Goal: Find specific page/section: Find specific page/section

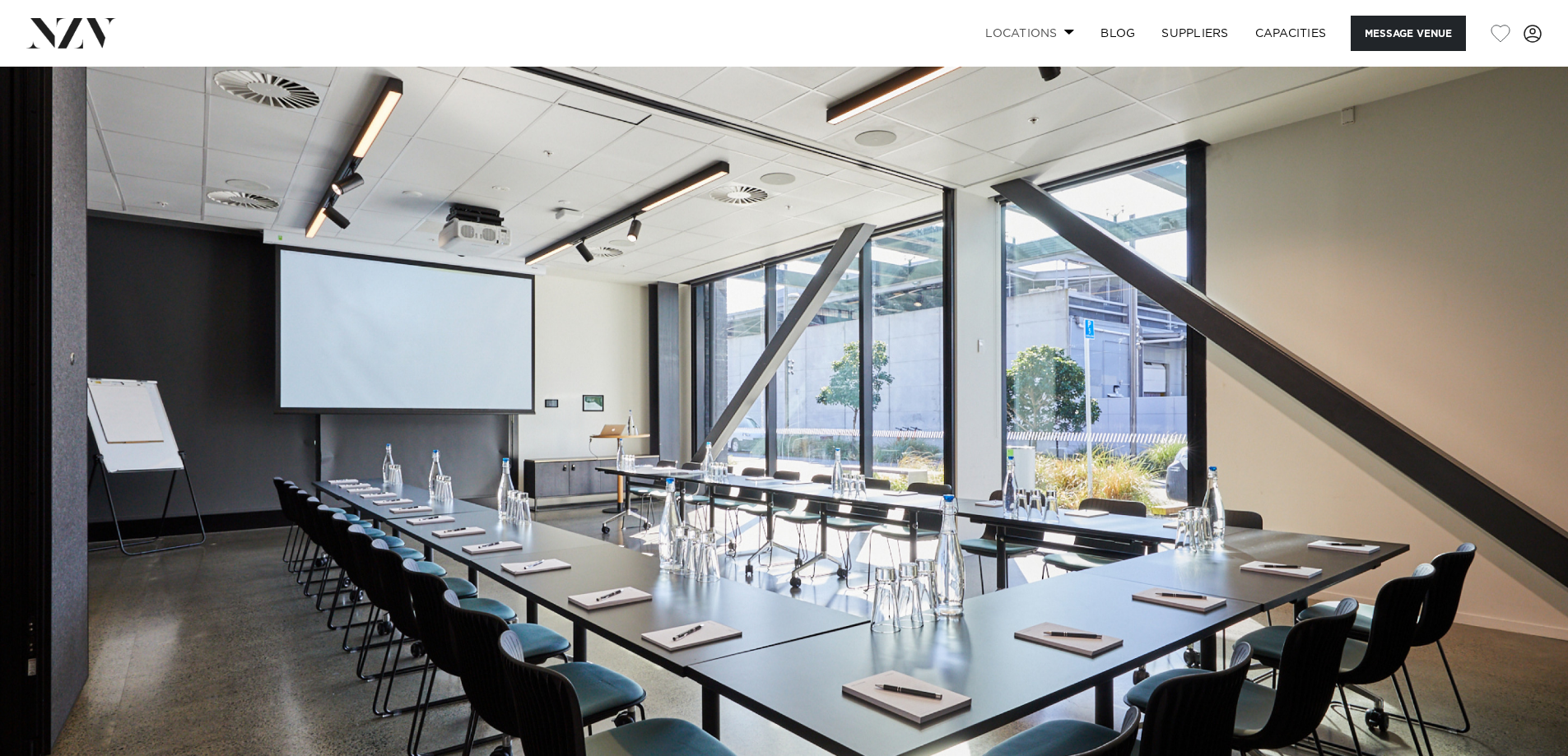
click at [1059, 25] on link "Locations" at bounding box center [1030, 33] width 115 height 36
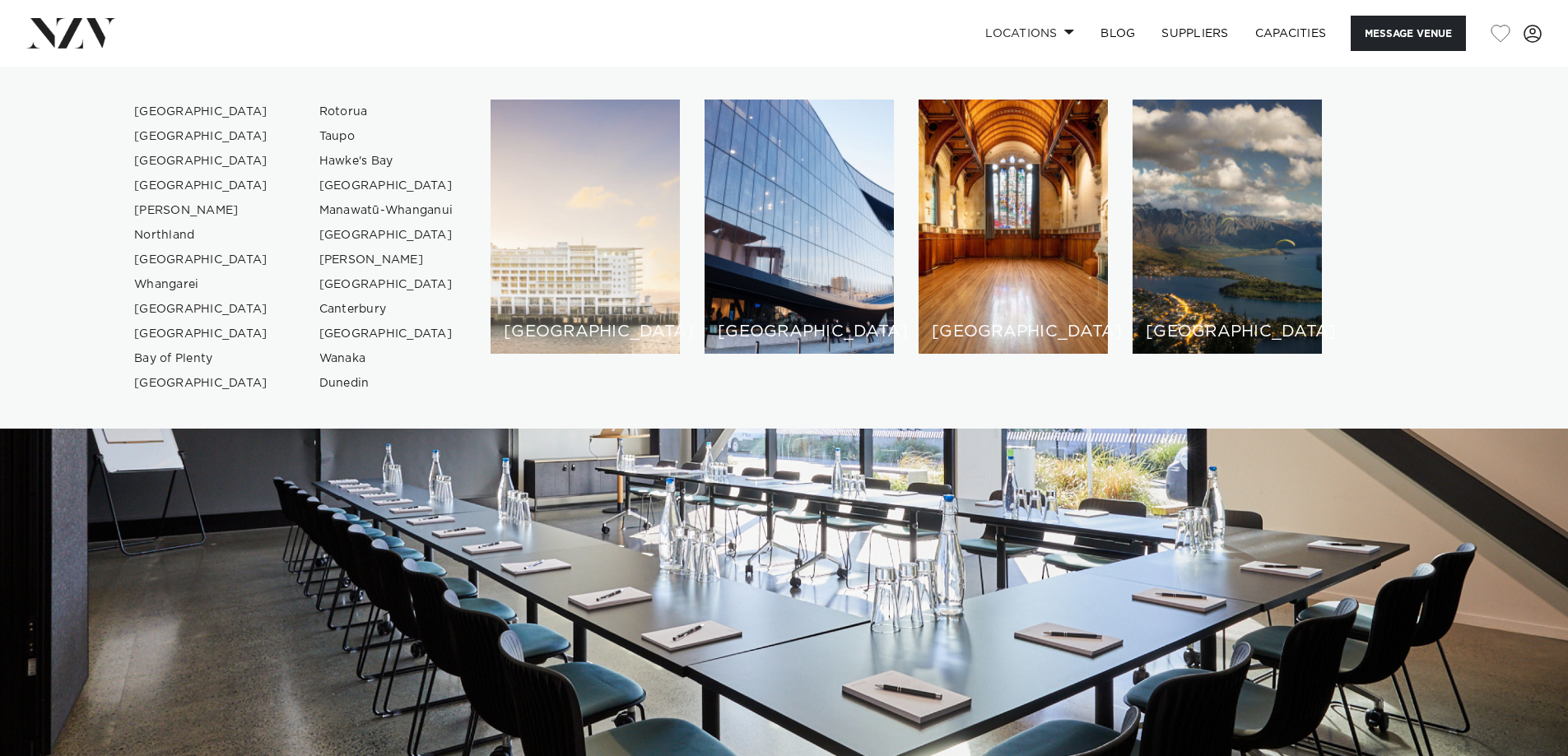
click at [602, 255] on div "[GEOGRAPHIC_DATA]" at bounding box center [585, 227] width 189 height 254
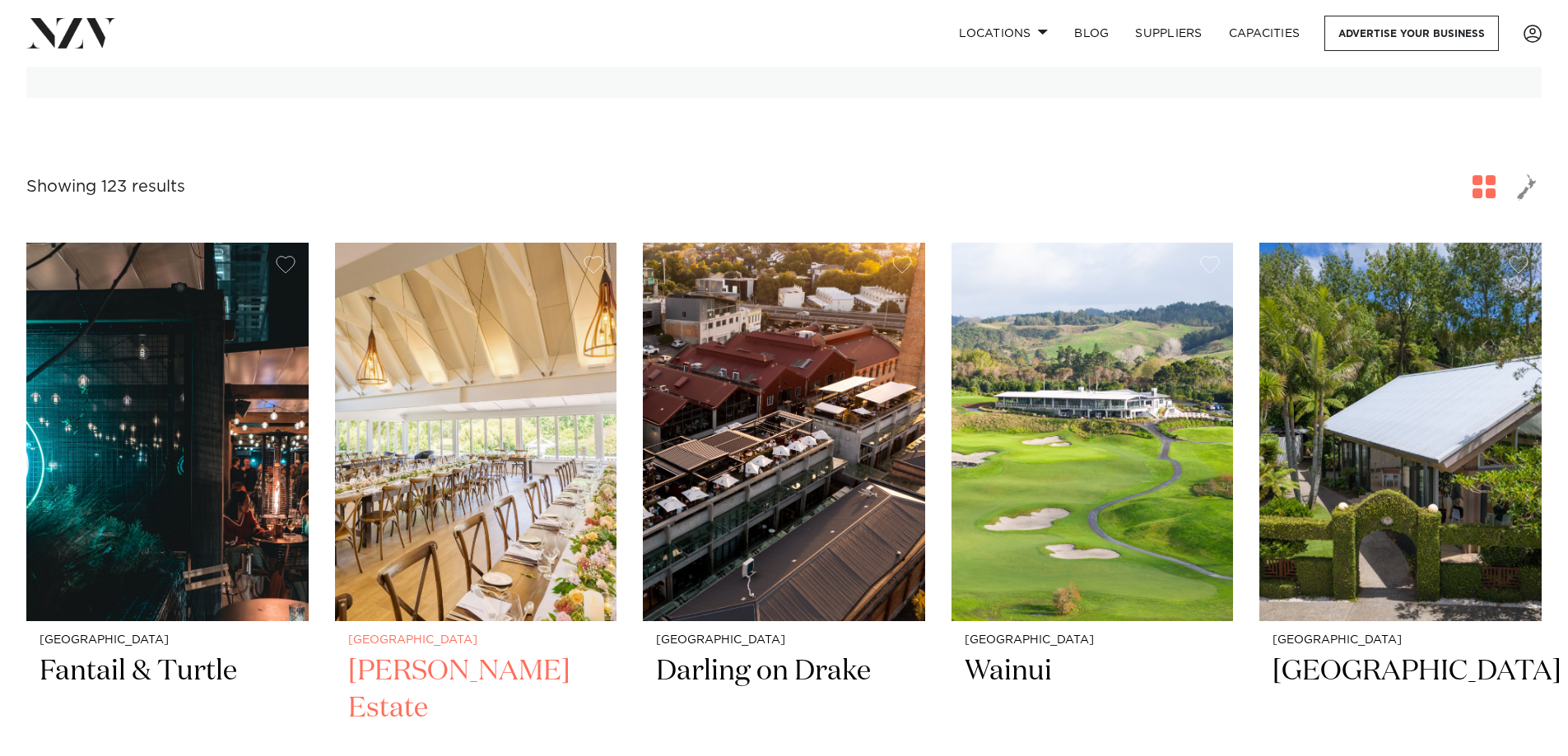
scroll to position [165, 0]
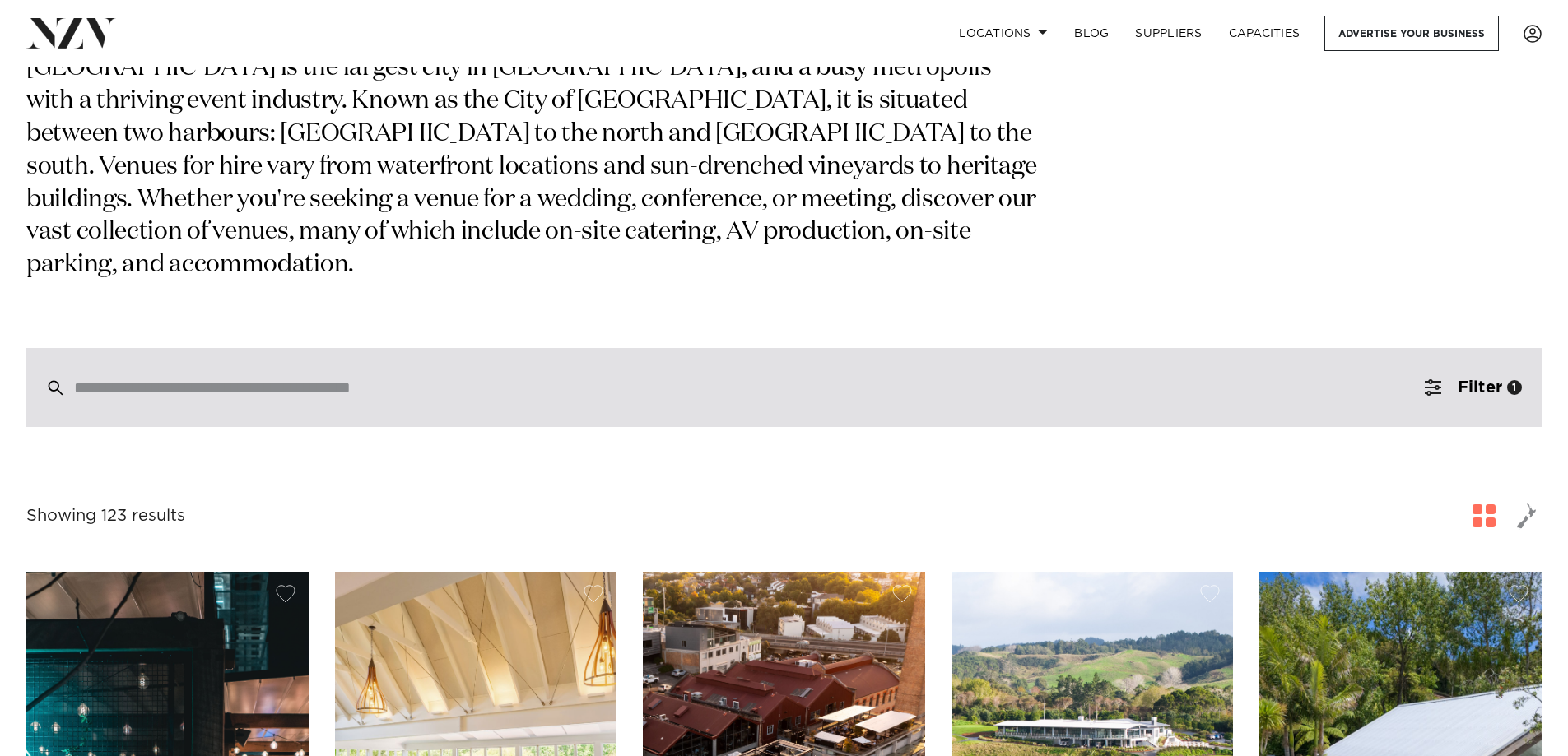
click at [209, 378] on input "search" at bounding box center [748, 387] width 1350 height 18
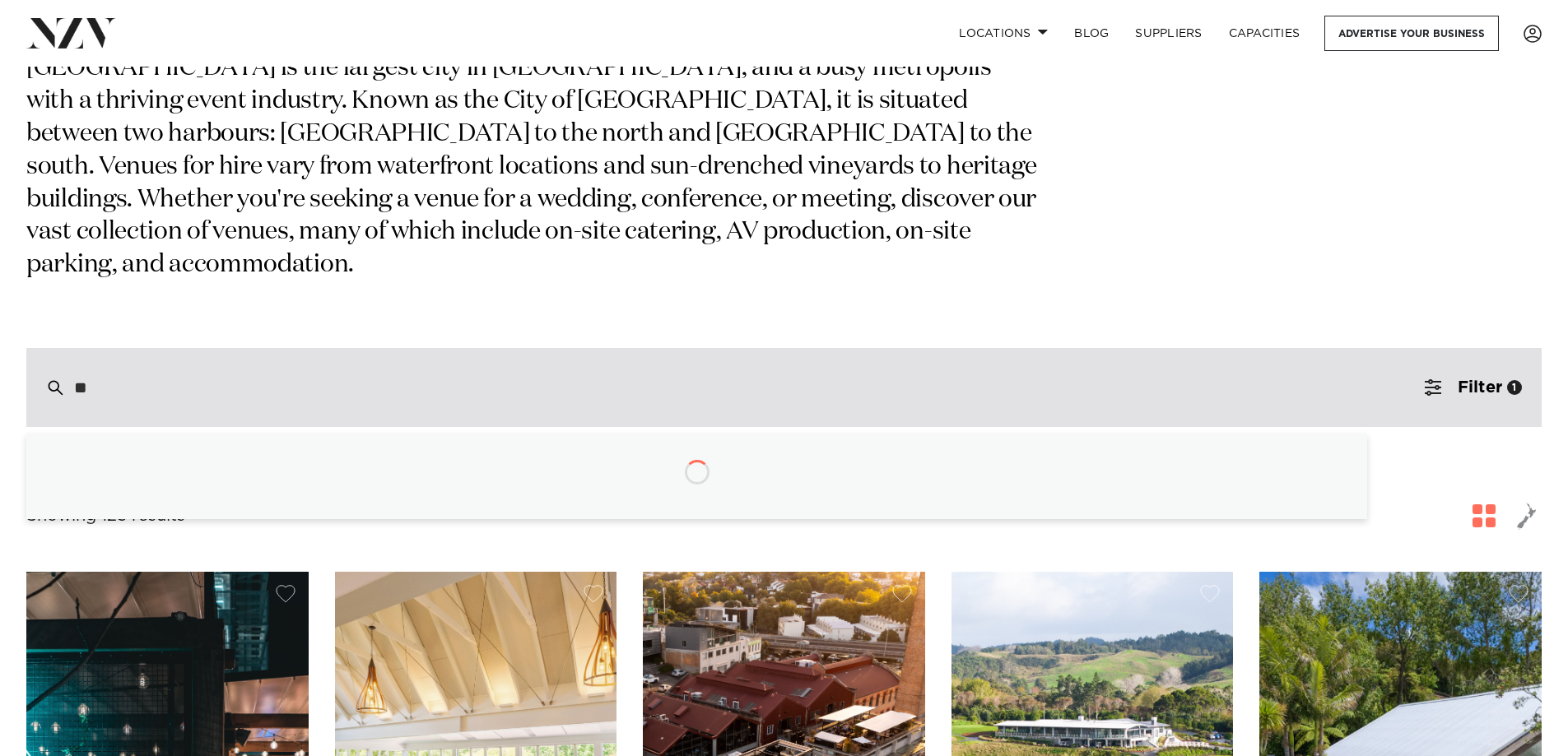
type input "*"
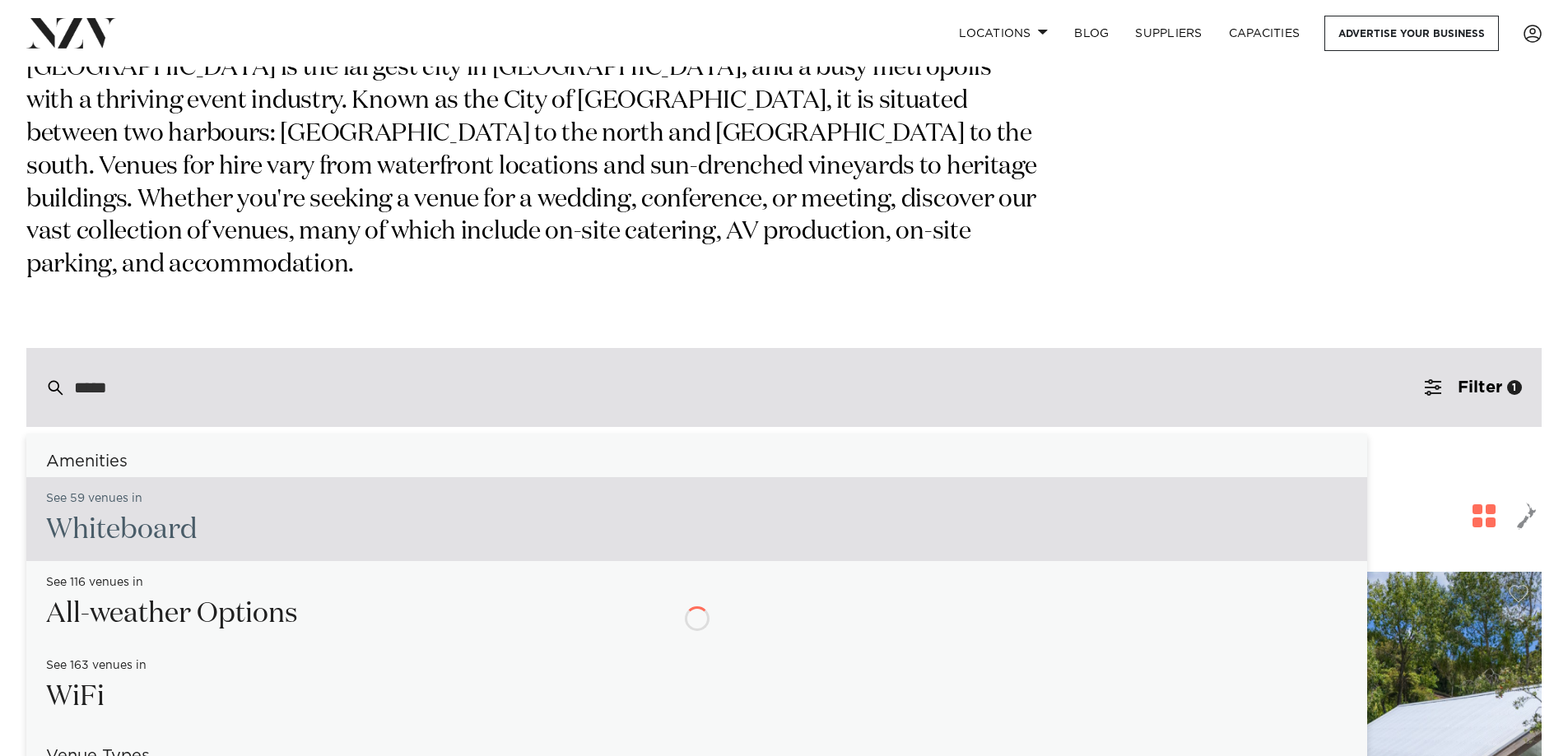
type input "******"
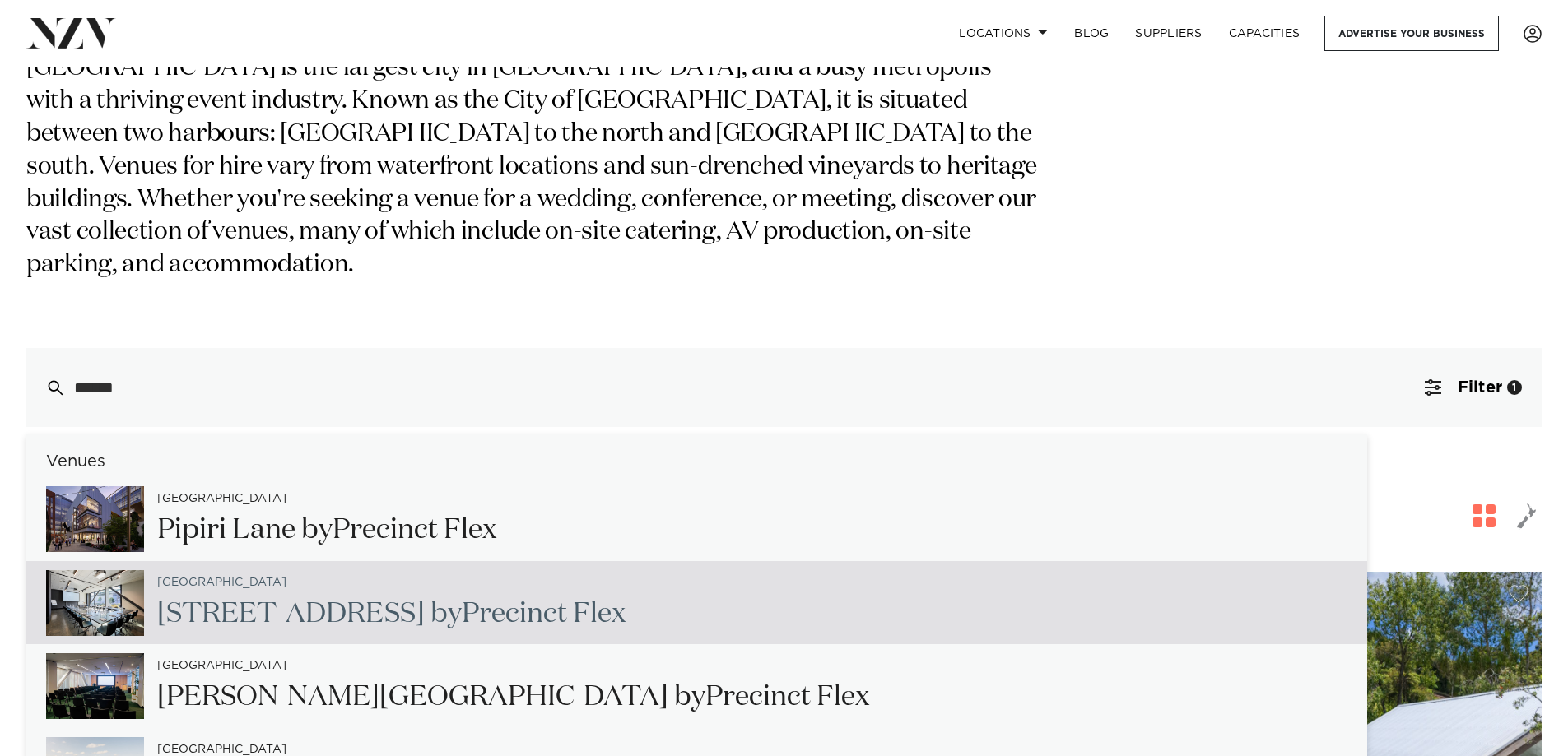
click at [176, 595] on h2 "[STREET_ADDRESS] by Precin ct Flex" at bounding box center [391, 614] width 468 height 37
type input "**********"
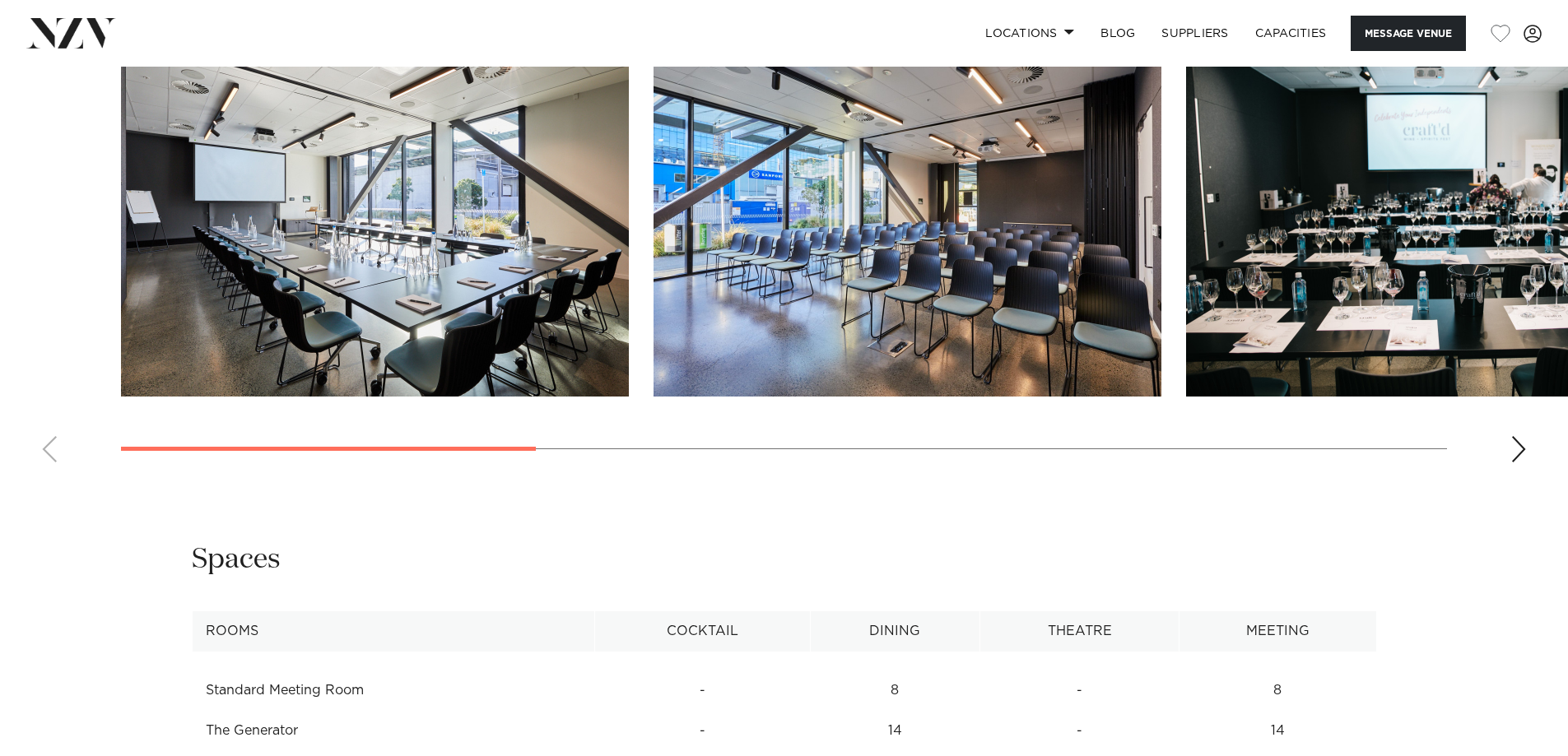
scroll to position [2057, 0]
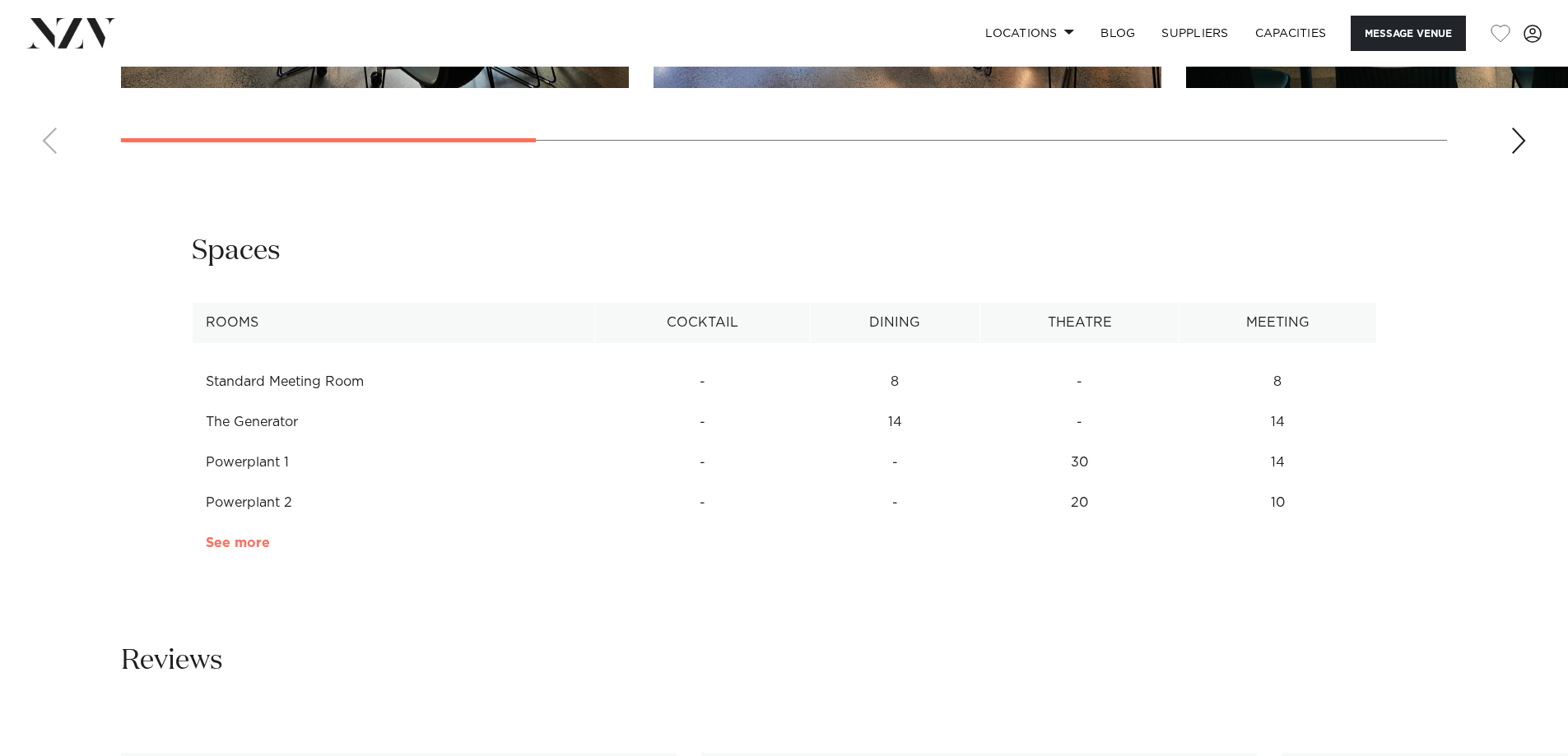
click at [251, 540] on link "See more" at bounding box center [270, 542] width 128 height 13
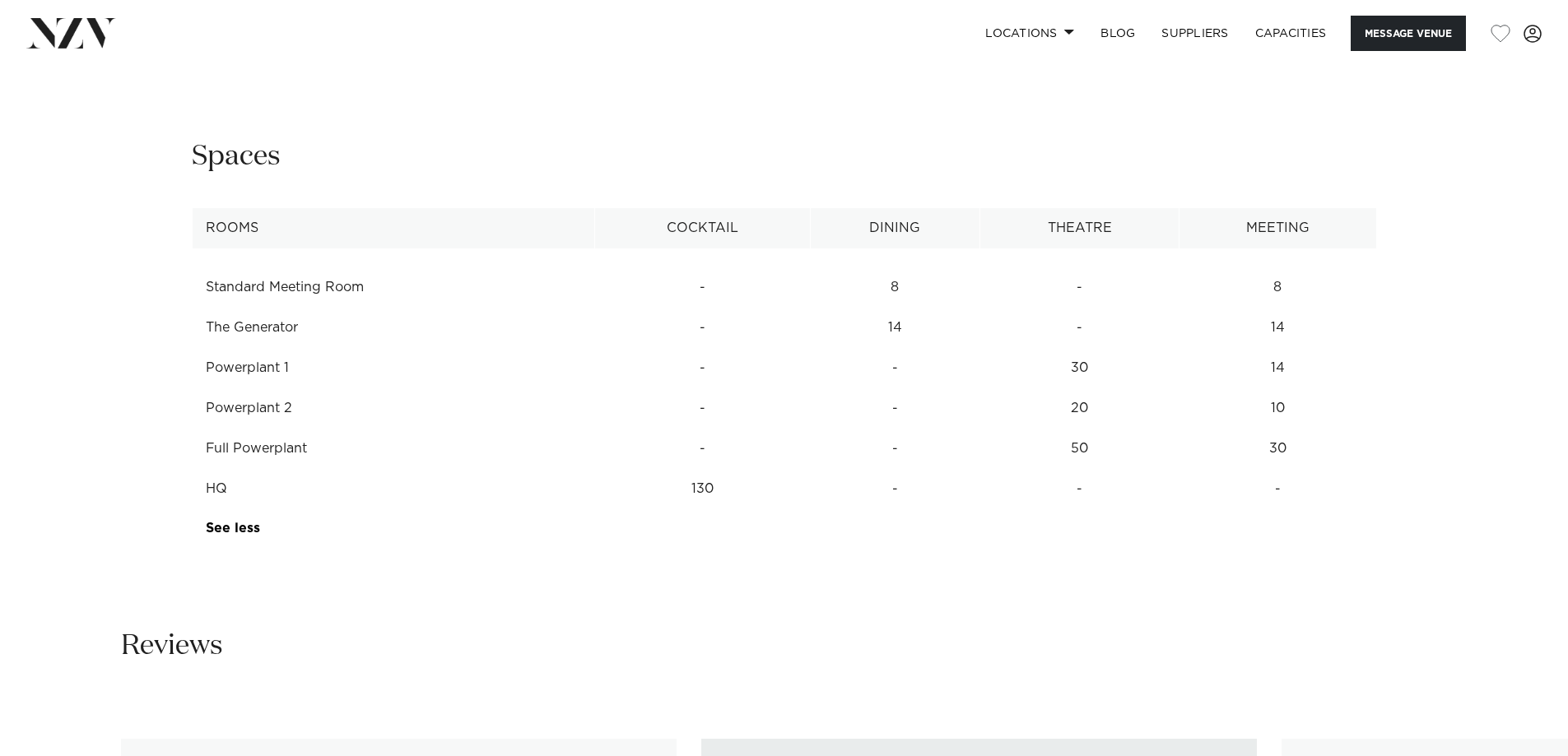
scroll to position [2140, 0]
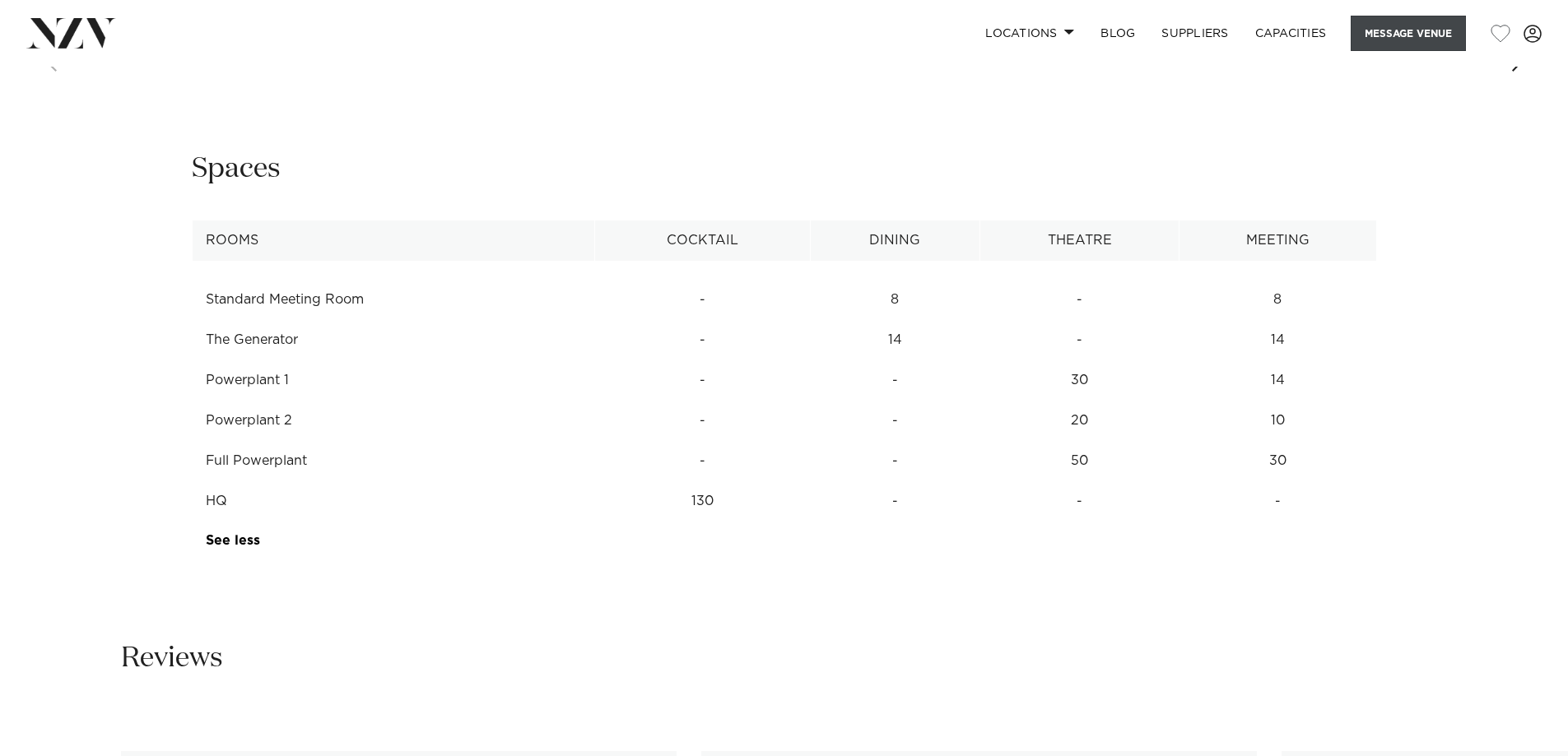
click at [1381, 27] on button "Message Venue" at bounding box center [1408, 33] width 115 height 36
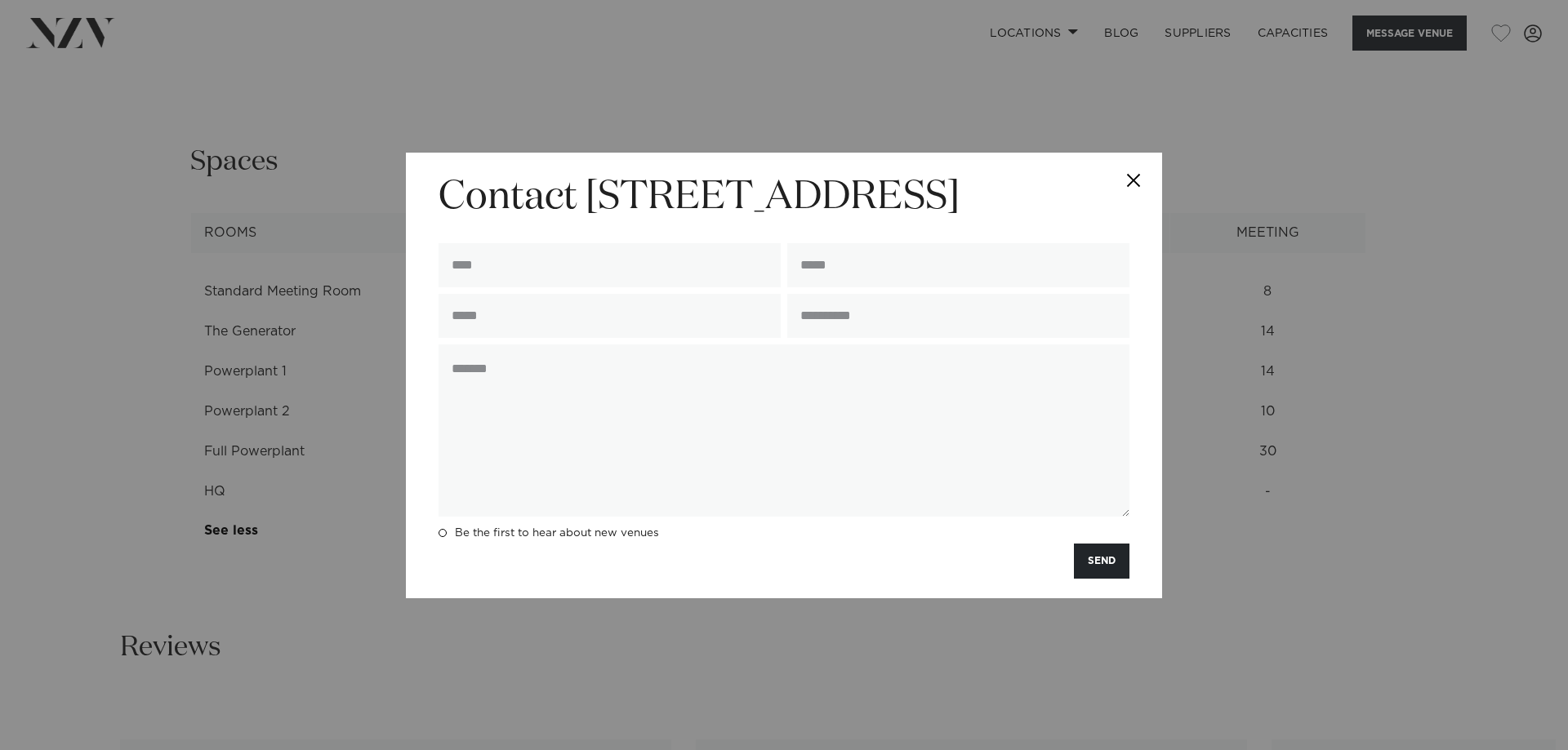
click at [1131, 179] on button "Close" at bounding box center [1134, 181] width 57 height 57
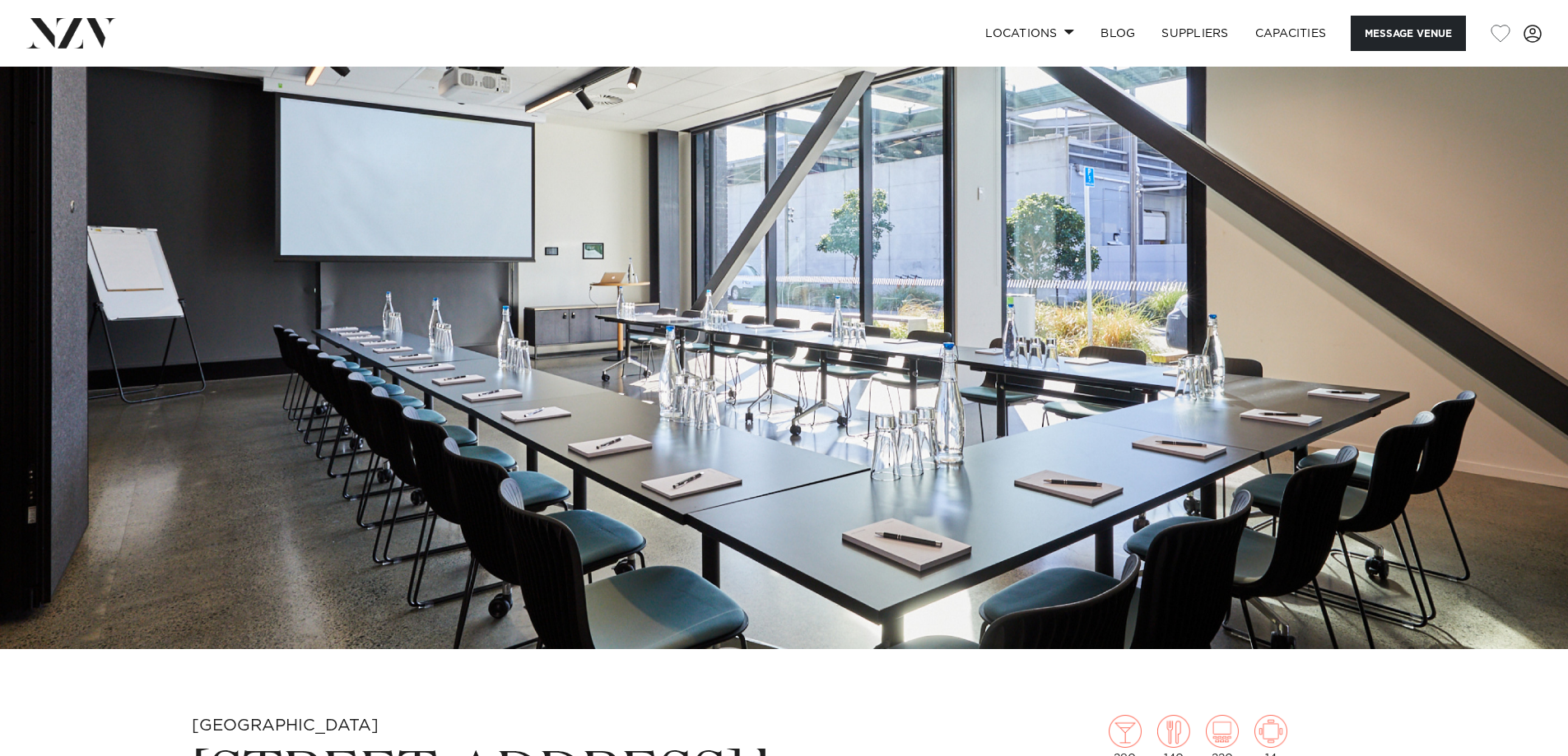
scroll to position [0, 0]
